Goal: Find specific page/section

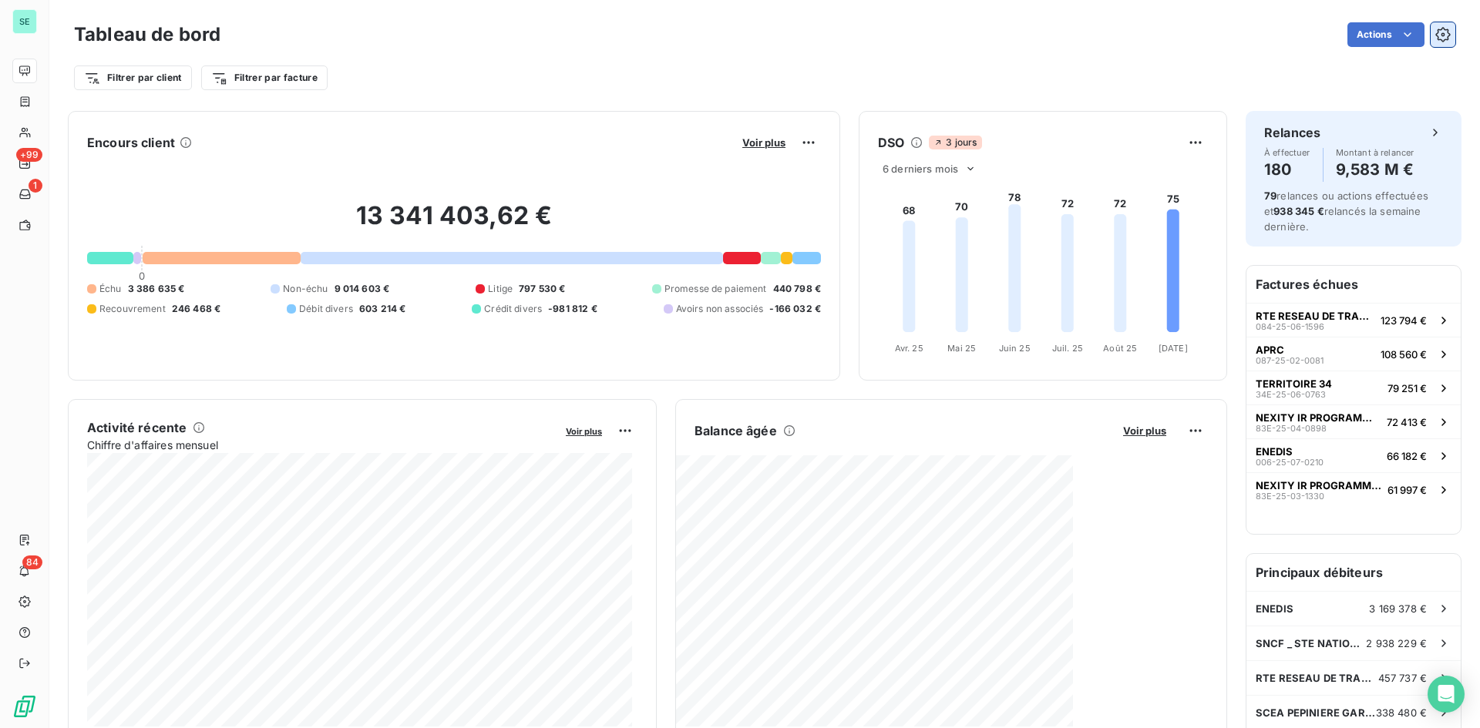
click at [1435, 34] on icon "button" at bounding box center [1442, 34] width 15 height 15
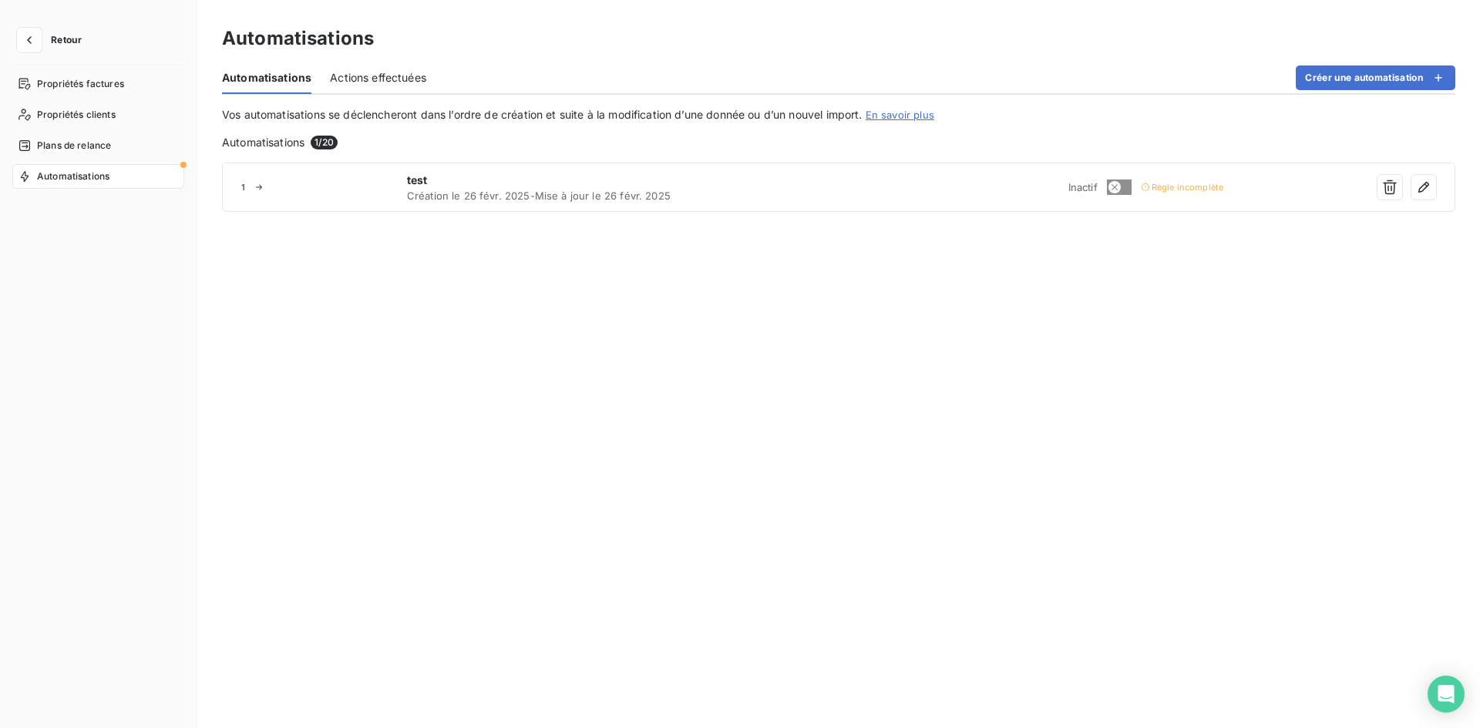
click at [43, 35] on button "Retour" at bounding box center [53, 40] width 82 height 25
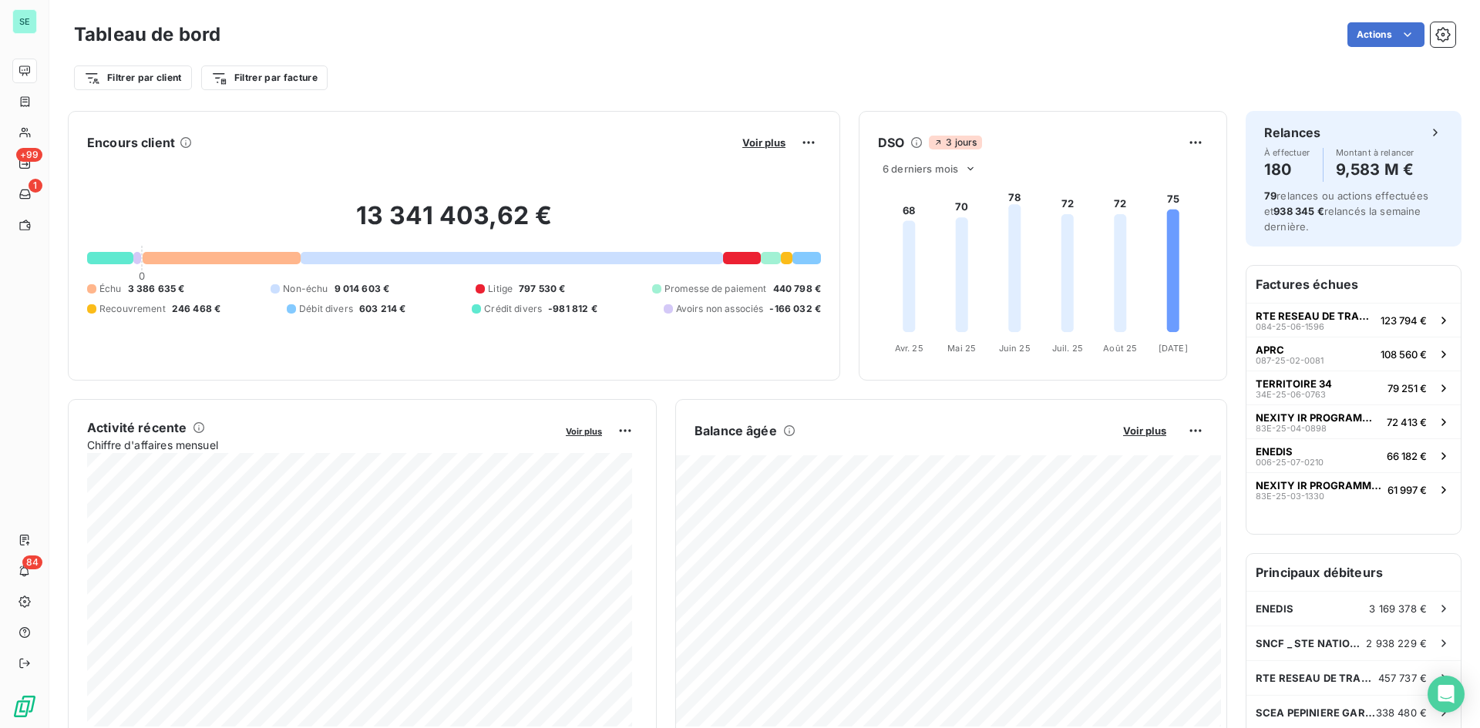
click at [775, 44] on div "Actions" at bounding box center [847, 34] width 1216 height 25
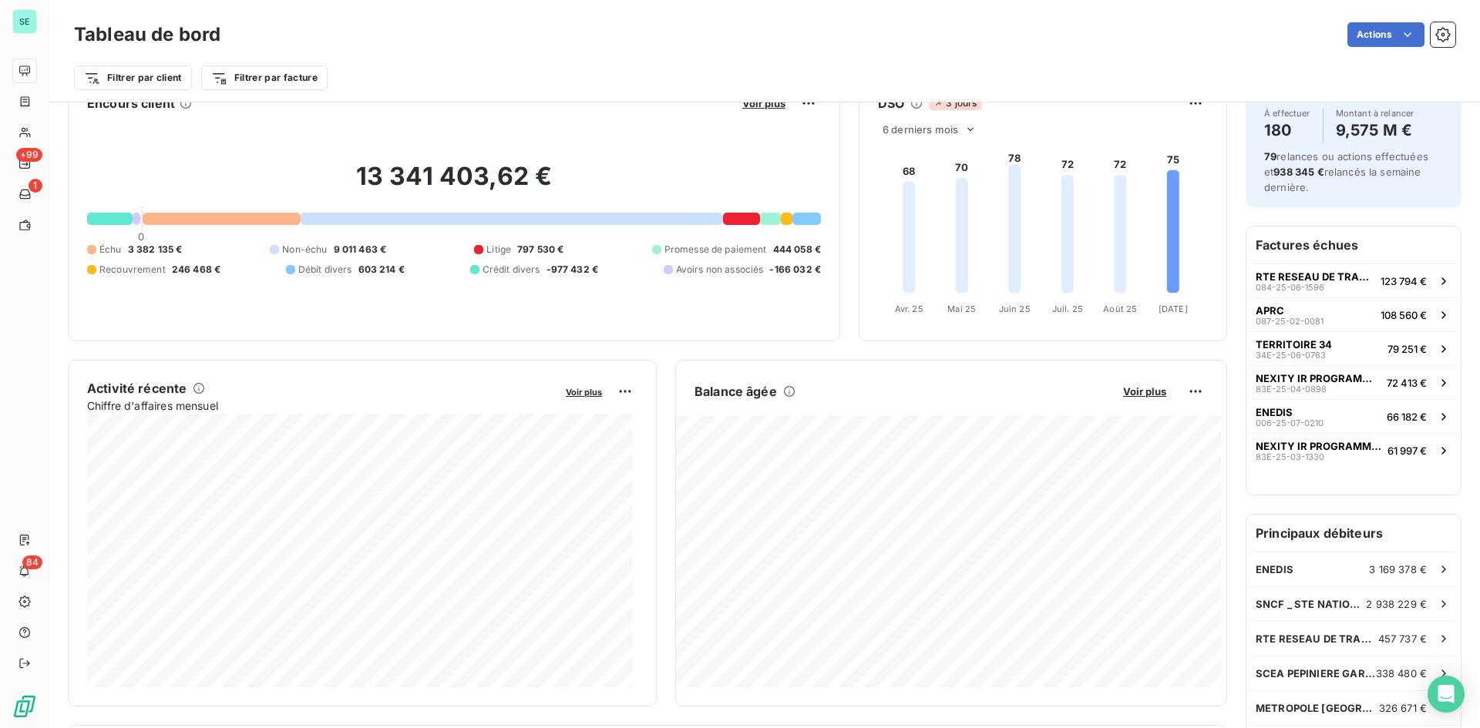
scroll to position [78, 0]
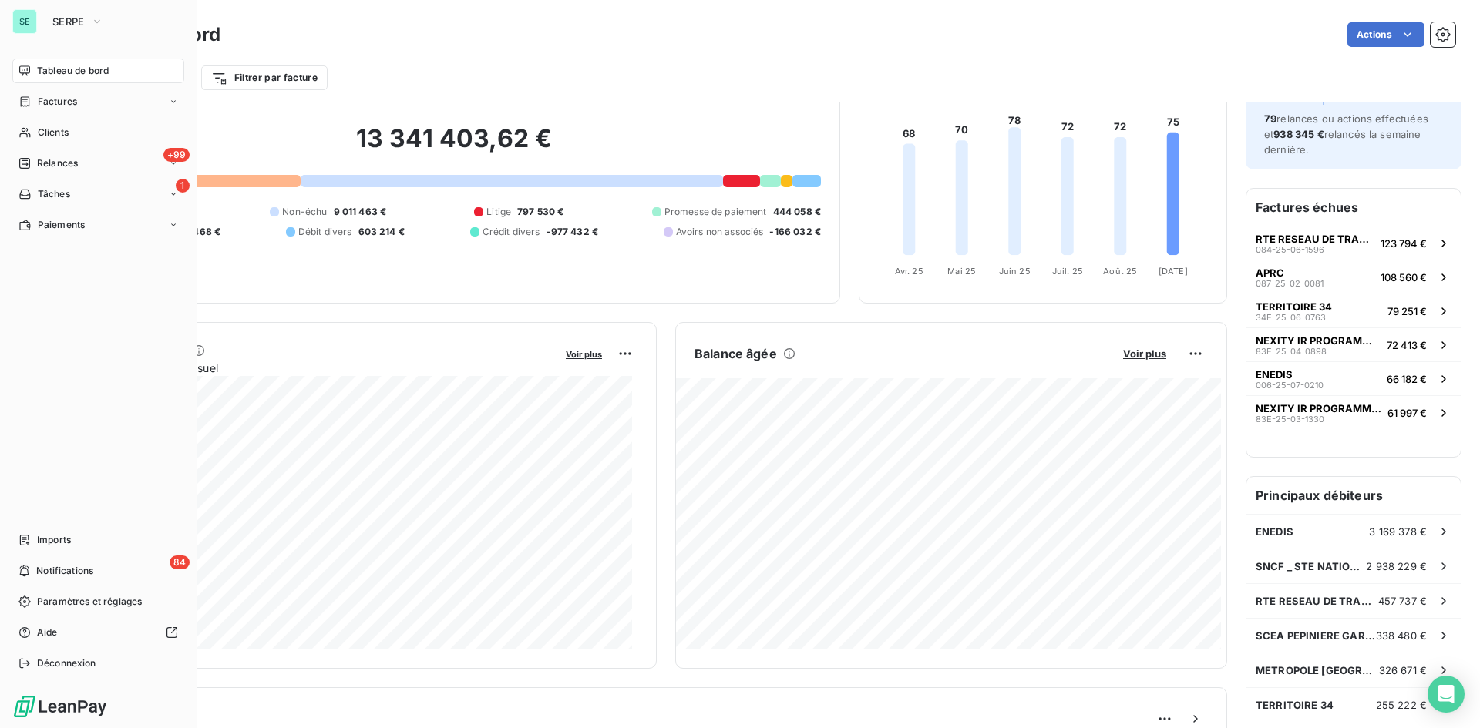
click at [42, 21] on div "SE SERPE" at bounding box center [98, 21] width 172 height 25
click at [69, 21] on span "SERPE" at bounding box center [68, 21] width 32 height 12
